Goal: Navigation & Orientation: Go to known website

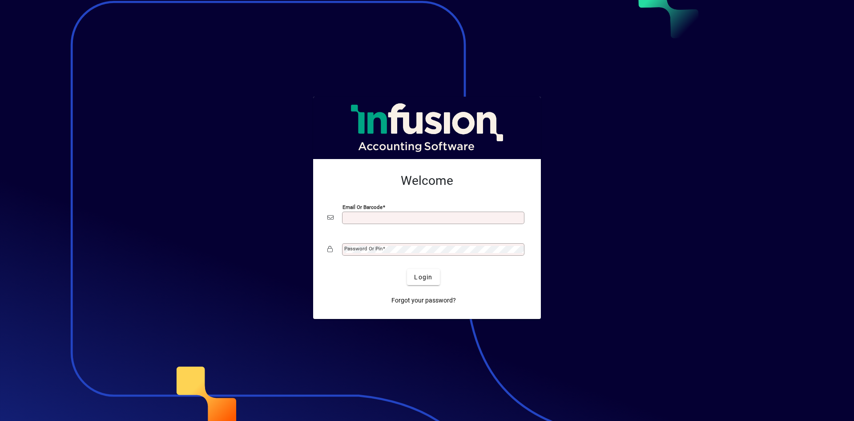
click at [393, 218] on input "Email or Barcode" at bounding box center [434, 217] width 180 height 7
type input "**********"
click at [407, 269] on button "Login" at bounding box center [423, 277] width 32 height 16
